Goal: Task Accomplishment & Management: Use online tool/utility

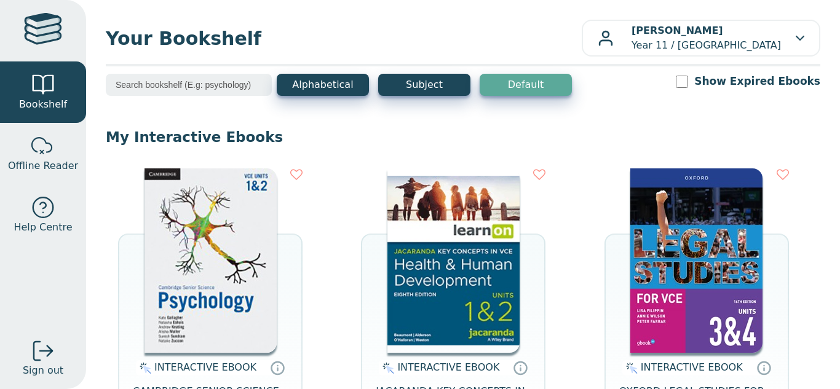
click at [440, 264] on img at bounding box center [453, 260] width 132 height 184
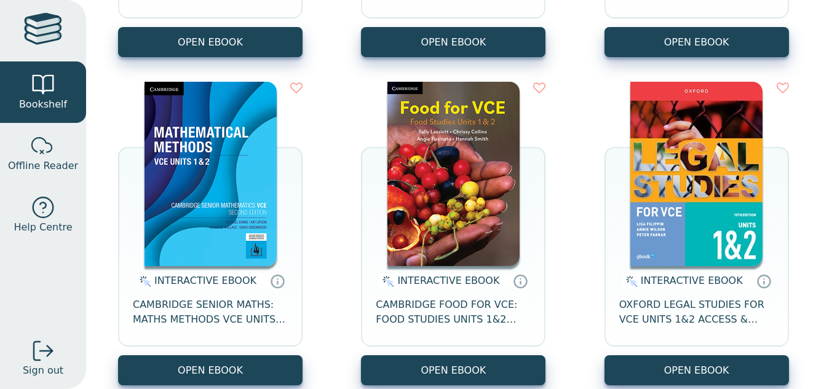
scroll to position [419, 0]
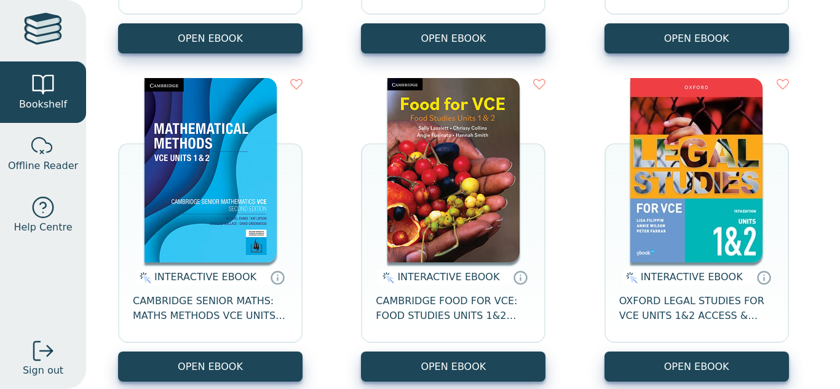
click at [460, 170] on img at bounding box center [453, 170] width 132 height 184
